Goal: Task Accomplishment & Management: Use online tool/utility

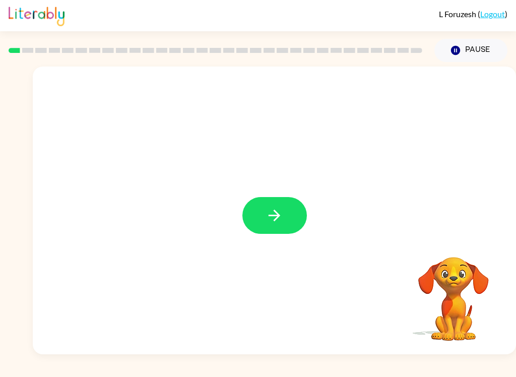
click at [246, 236] on div at bounding box center [274, 209] width 483 height 287
click at [258, 206] on button "button" at bounding box center [274, 215] width 64 height 37
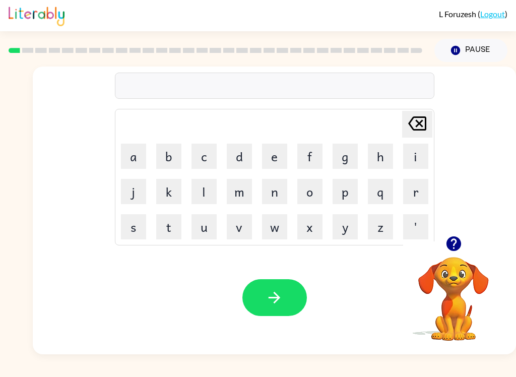
click at [216, 184] on button "l" at bounding box center [203, 191] width 25 height 25
click at [272, 185] on button "n" at bounding box center [274, 191] width 25 height 25
click at [198, 154] on button "c" at bounding box center [203, 155] width 25 height 25
click at [417, 130] on icon at bounding box center [417, 123] width 18 height 14
click at [416, 129] on icon at bounding box center [417, 123] width 18 height 14
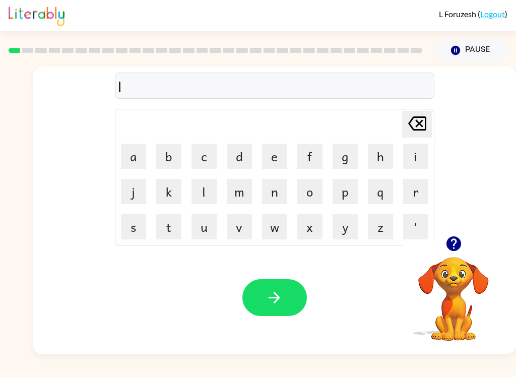
click at [417, 128] on icon "[PERSON_NAME] last character input" at bounding box center [417, 123] width 24 height 24
click at [417, 127] on icon "[PERSON_NAME] last character input" at bounding box center [417, 123] width 24 height 24
click at [410, 122] on icon at bounding box center [417, 123] width 18 height 14
click at [409, 122] on icon at bounding box center [417, 123] width 18 height 14
click at [403, 126] on button "[PERSON_NAME] last character input" at bounding box center [417, 124] width 30 height 27
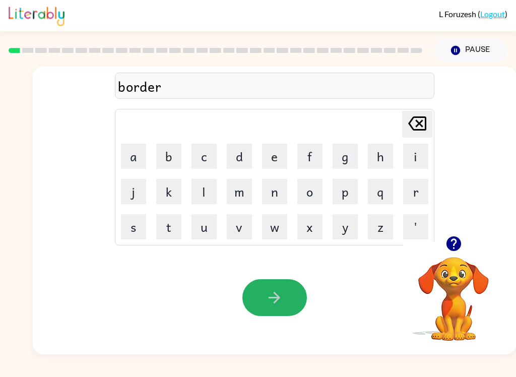
click at [284, 285] on button "button" at bounding box center [274, 297] width 64 height 37
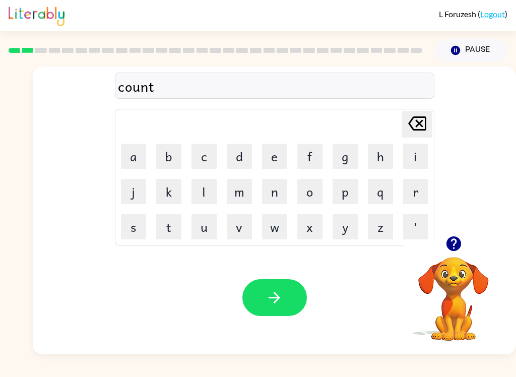
click at [289, 306] on button "button" at bounding box center [274, 297] width 64 height 37
click at [296, 296] on button "button" at bounding box center [274, 297] width 64 height 37
click at [274, 301] on icon "button" at bounding box center [274, 297] width 18 height 18
click at [250, 301] on button "button" at bounding box center [274, 297] width 64 height 37
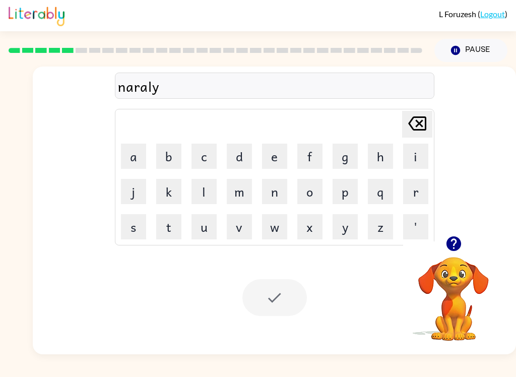
click at [259, 253] on div "Your browser must support playing .mp4 files to use Literably. Please try using…" at bounding box center [274, 297] width 483 height 113
click at [280, 307] on div at bounding box center [274, 297] width 64 height 37
click at [251, 306] on div at bounding box center [274, 297] width 64 height 37
click at [258, 289] on div at bounding box center [274, 297] width 64 height 37
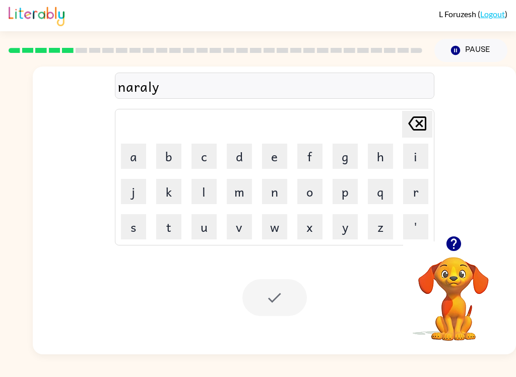
click at [257, 289] on div at bounding box center [274, 297] width 64 height 37
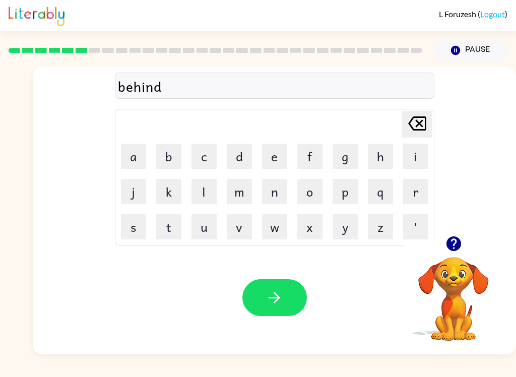
click at [282, 303] on icon "button" at bounding box center [274, 297] width 18 height 18
click at [269, 295] on icon "button" at bounding box center [274, 297] width 18 height 18
click at [287, 302] on button "button" at bounding box center [274, 297] width 64 height 37
click at [296, 295] on button "button" at bounding box center [274, 297] width 64 height 37
click at [254, 281] on button "button" at bounding box center [274, 297] width 64 height 37
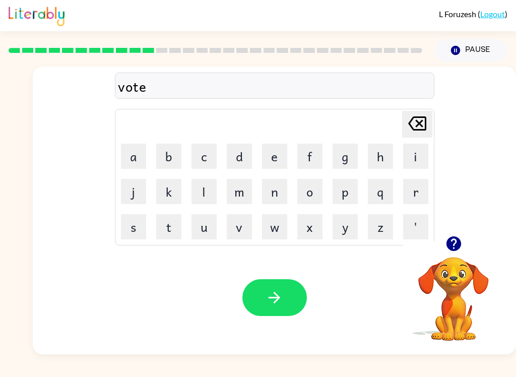
click at [276, 300] on icon "button" at bounding box center [274, 297] width 18 height 18
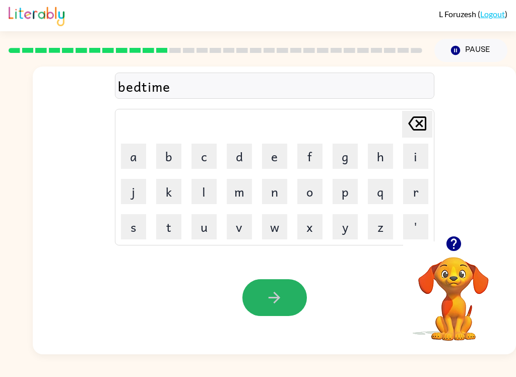
click at [275, 307] on button "button" at bounding box center [274, 297] width 64 height 37
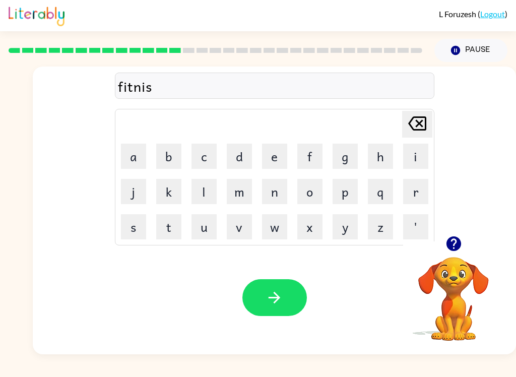
click at [286, 293] on button "button" at bounding box center [274, 297] width 64 height 37
click at [268, 294] on icon "button" at bounding box center [274, 297] width 18 height 18
click at [291, 311] on button "button" at bounding box center [274, 297] width 64 height 37
click at [281, 288] on button "button" at bounding box center [274, 297] width 64 height 37
click at [302, 293] on button "button" at bounding box center [274, 297] width 64 height 37
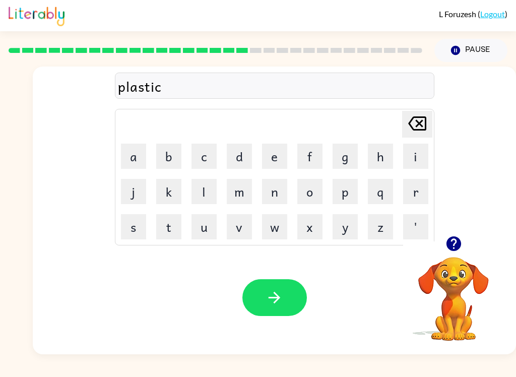
click at [268, 300] on icon "button" at bounding box center [274, 297] width 18 height 18
click at [302, 269] on div "Your browser must support playing .mp4 files to use Literably. Please try using…" at bounding box center [274, 297] width 483 height 113
click at [270, 294] on icon "button" at bounding box center [274, 297] width 18 height 18
click at [273, 293] on icon "button" at bounding box center [274, 297] width 18 height 18
click at [258, 304] on button "button" at bounding box center [274, 297] width 64 height 37
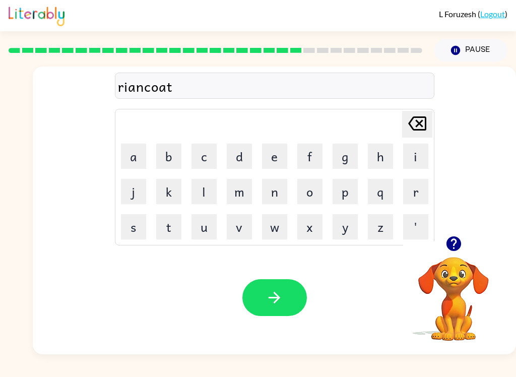
click at [267, 312] on button "button" at bounding box center [274, 297] width 64 height 37
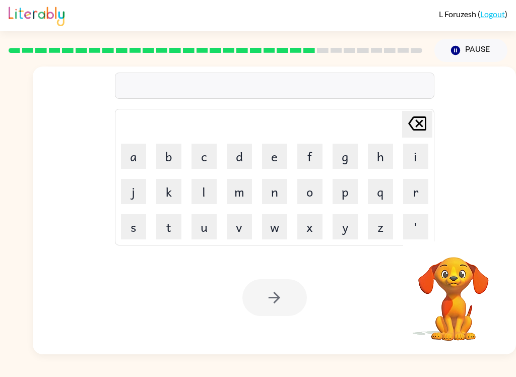
click at [479, 56] on button "Pause Pause" at bounding box center [470, 50] width 73 height 23
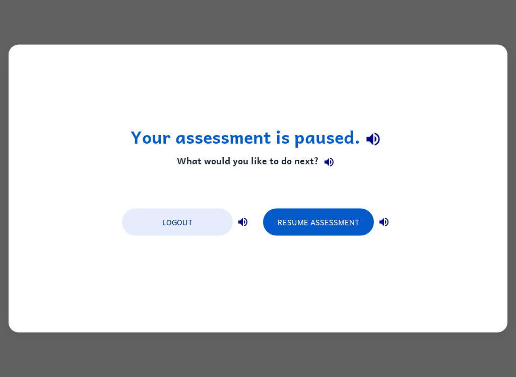
click at [317, 225] on button "Resume Assessment" at bounding box center [318, 221] width 111 height 27
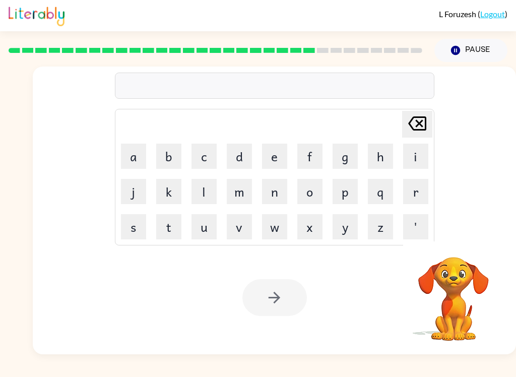
click at [452, 47] on icon "Pause" at bounding box center [455, 50] width 11 height 11
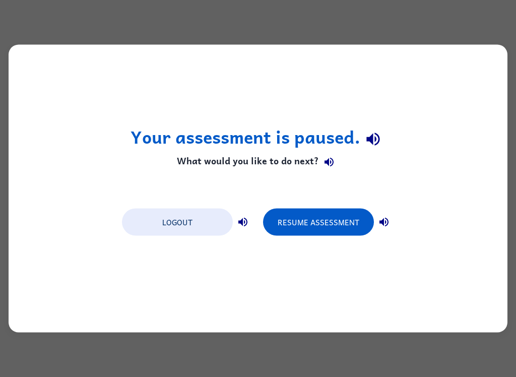
click at [181, 224] on button "Logout" at bounding box center [177, 221] width 111 height 27
